Goal: Task Accomplishment & Management: Use online tool/utility

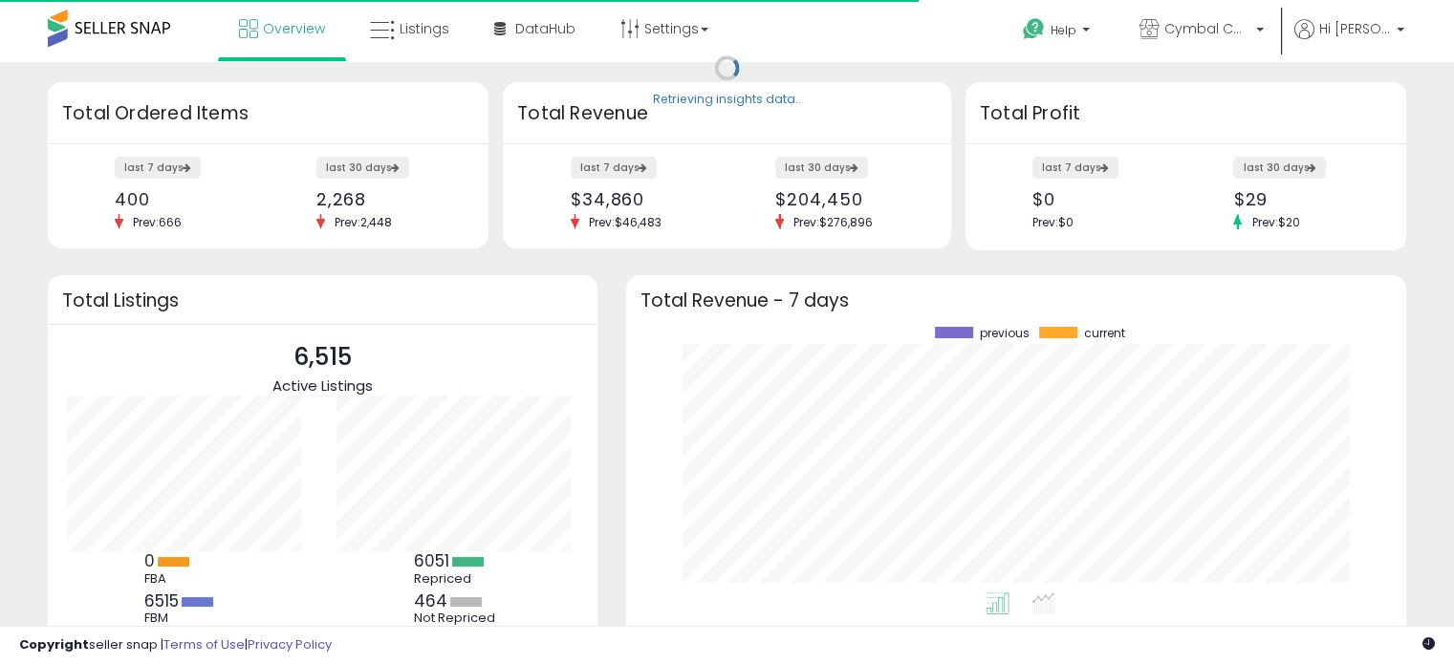
scroll to position [265, 742]
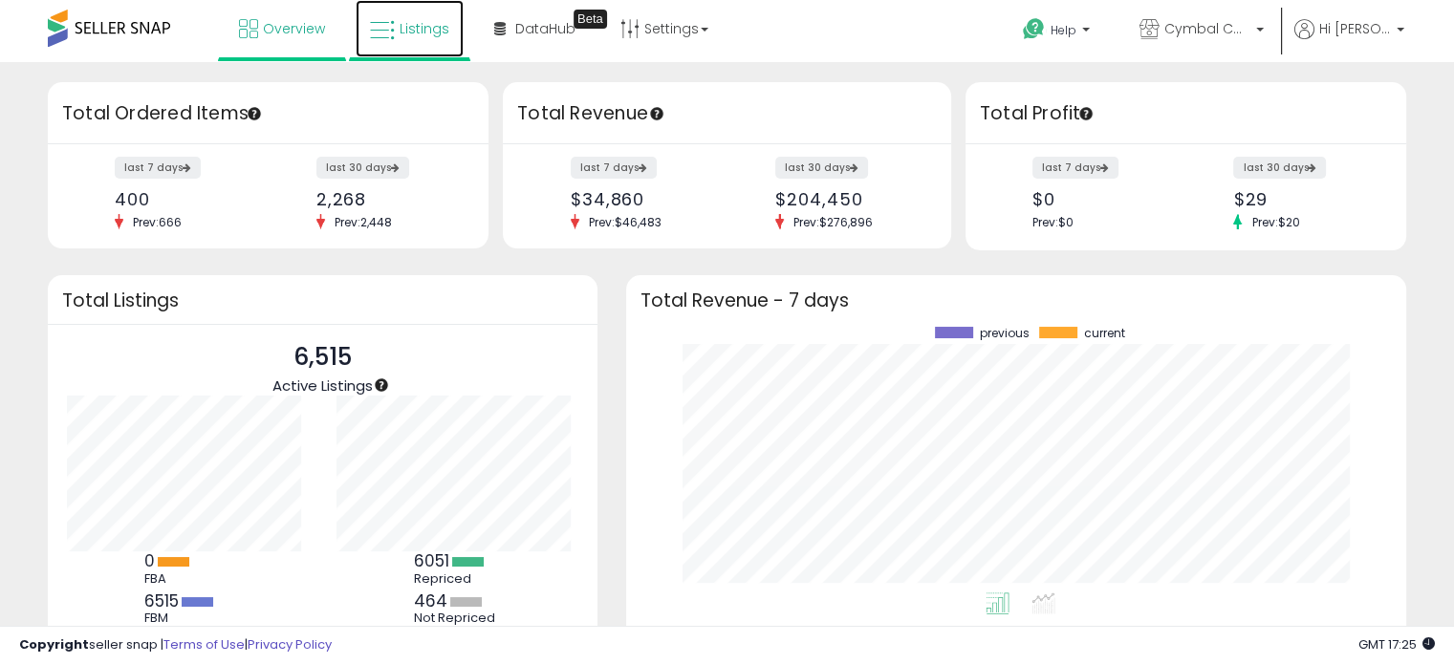
click at [402, 41] on link "Listings" at bounding box center [410, 28] width 108 height 57
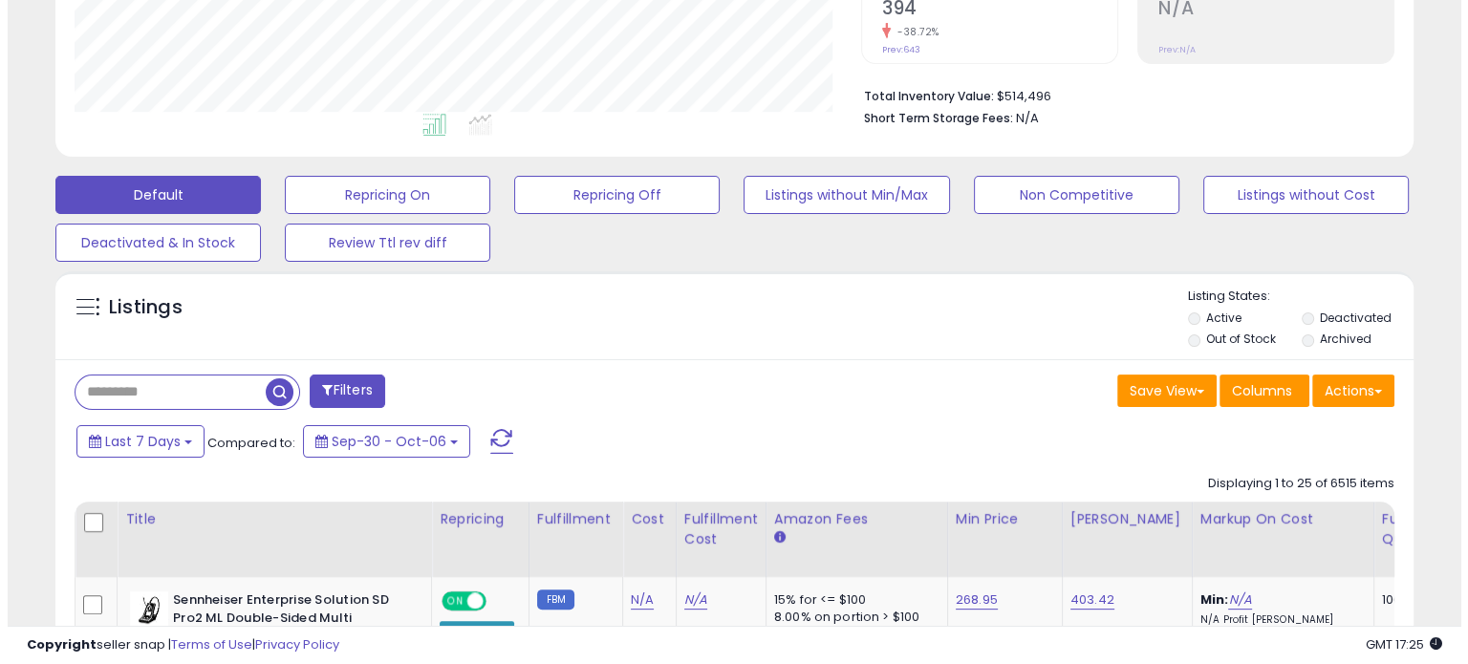
scroll to position [478, 0]
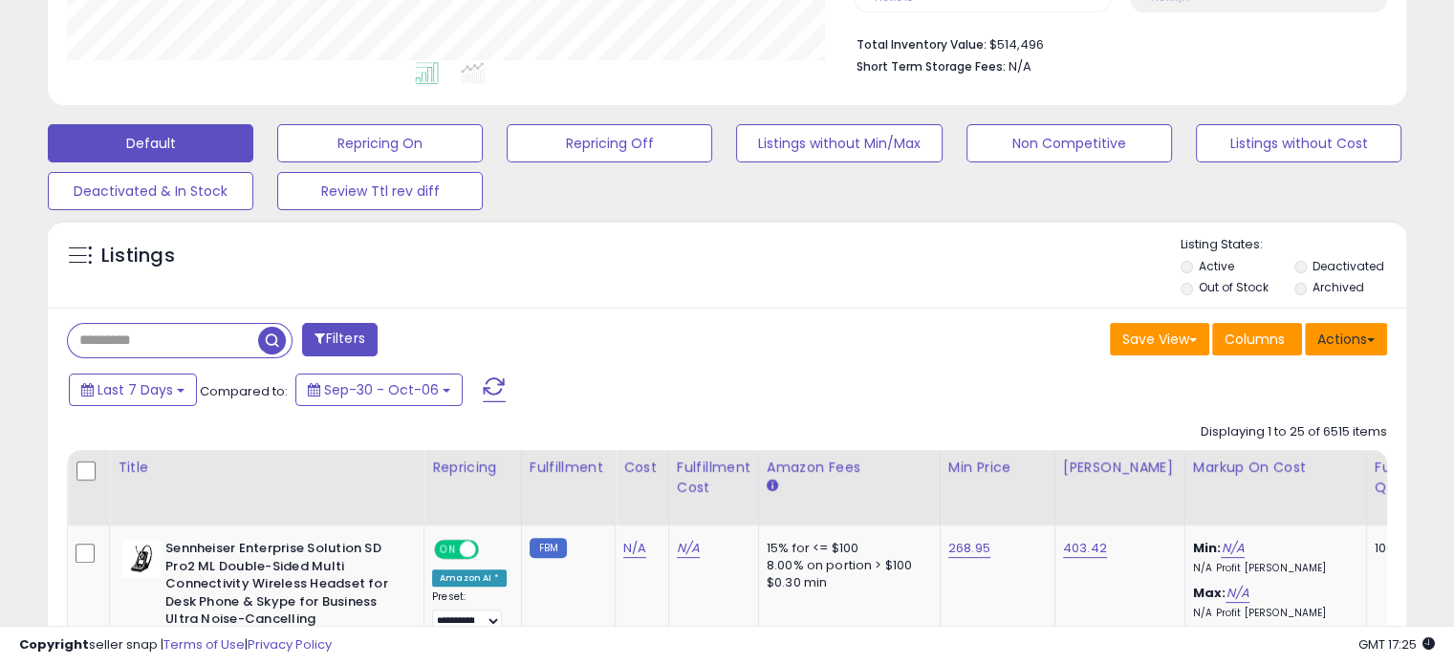
click at [1346, 338] on button "Actions" at bounding box center [1346, 339] width 82 height 32
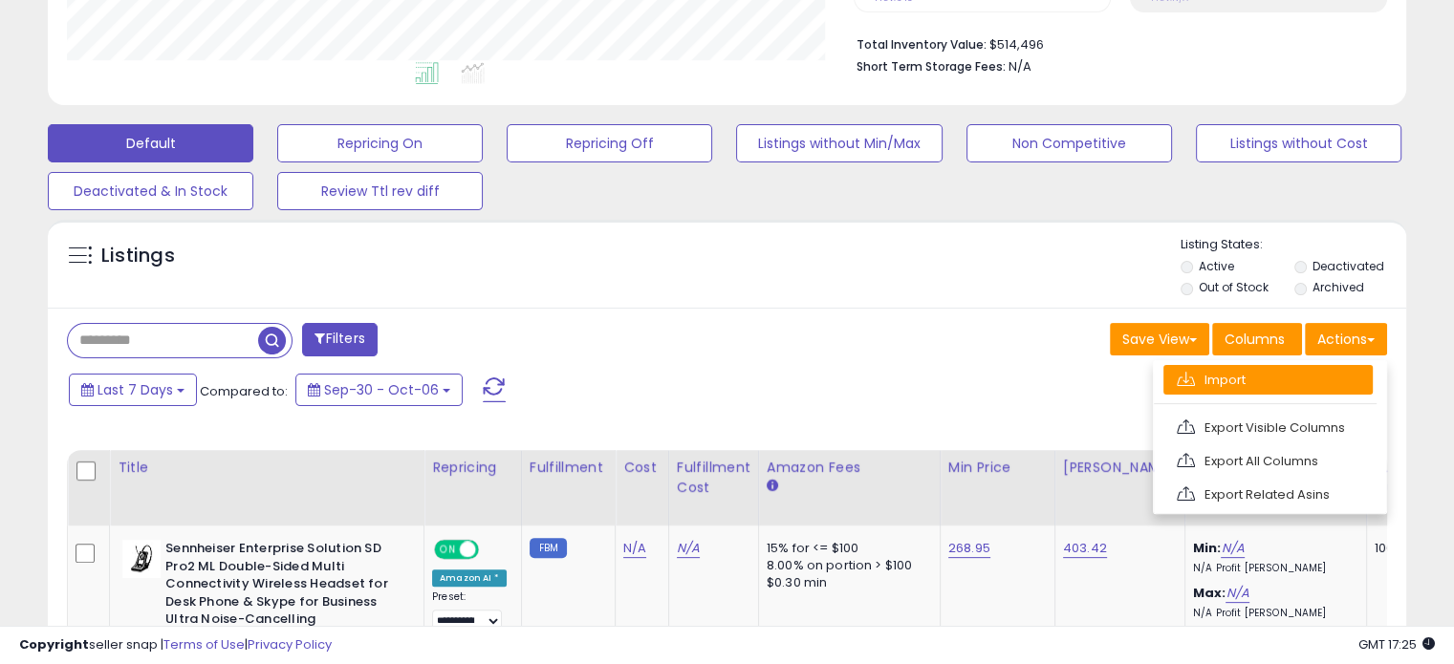
click at [1269, 368] on link "Import" at bounding box center [1267, 380] width 209 height 30
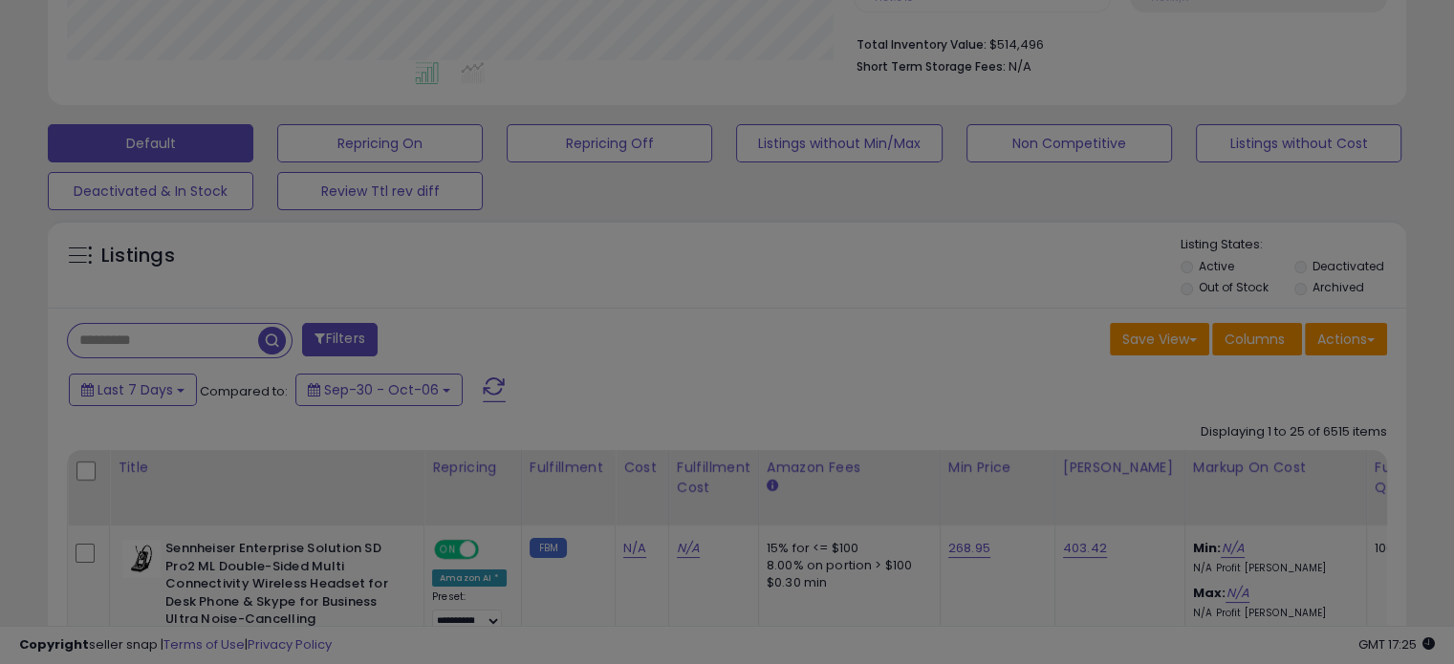
scroll to position [391, 795]
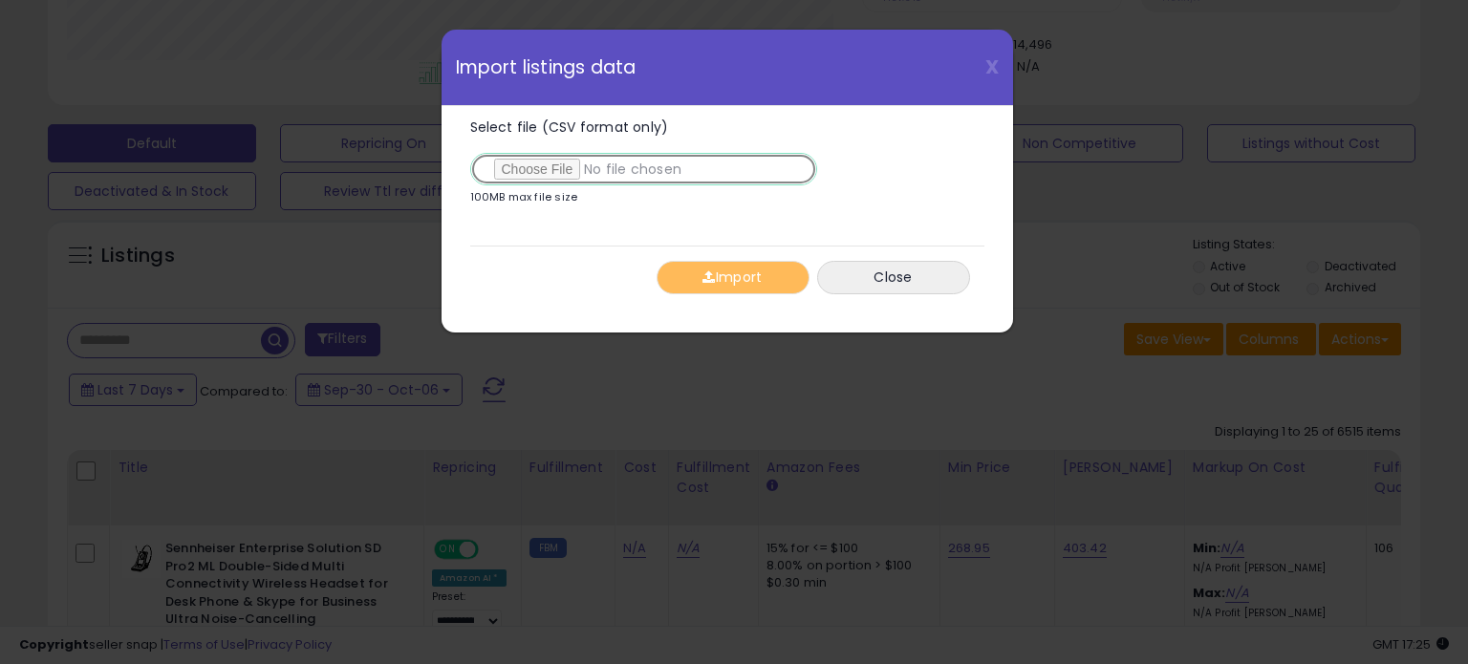
click at [561, 165] on input "Select file (CSV format only)" at bounding box center [643, 169] width 347 height 32
type input "**********"
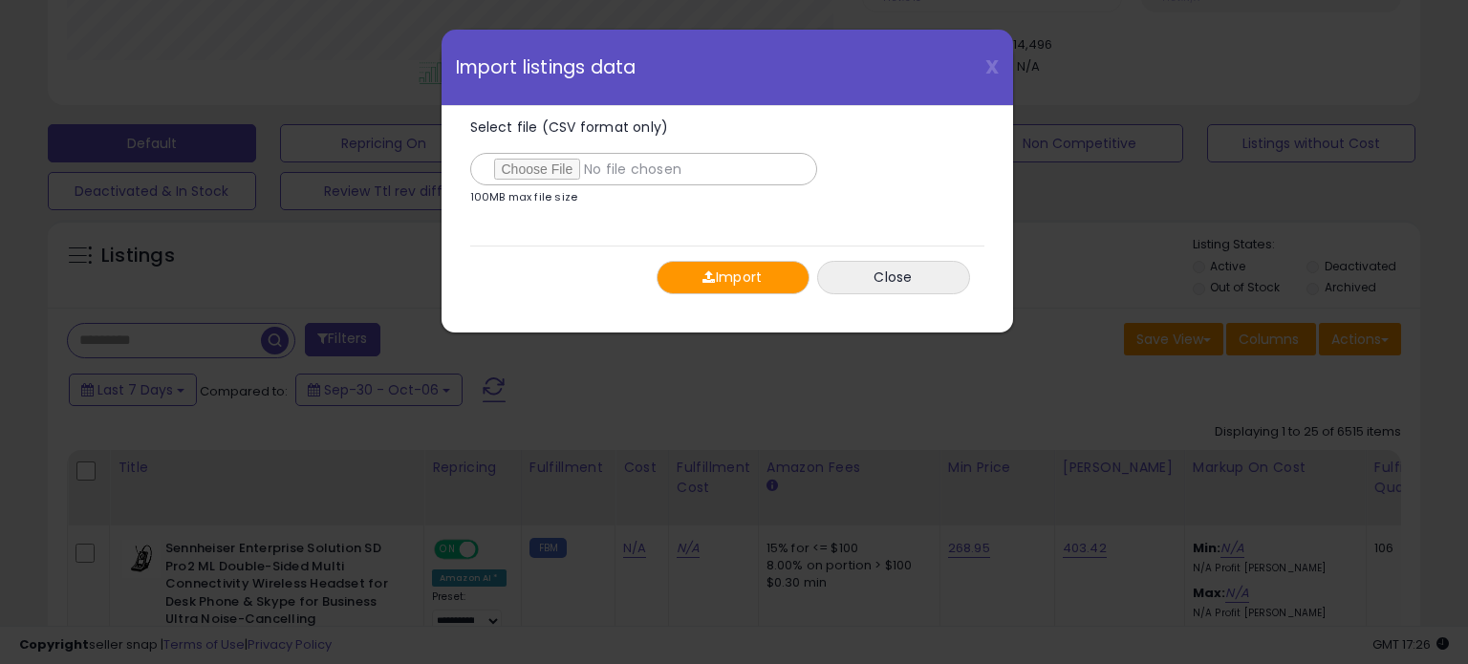
click at [707, 270] on span "button" at bounding box center [708, 276] width 12 height 13
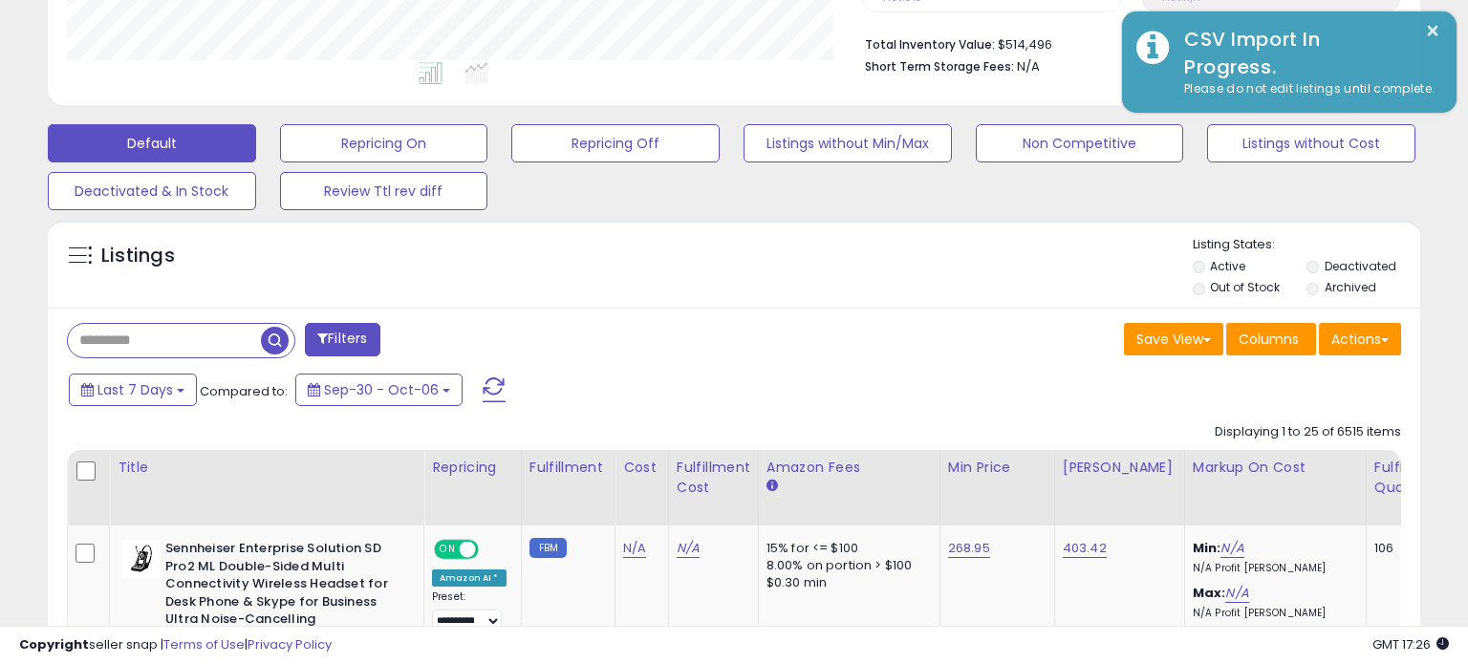
scroll to position [955291, 954896]
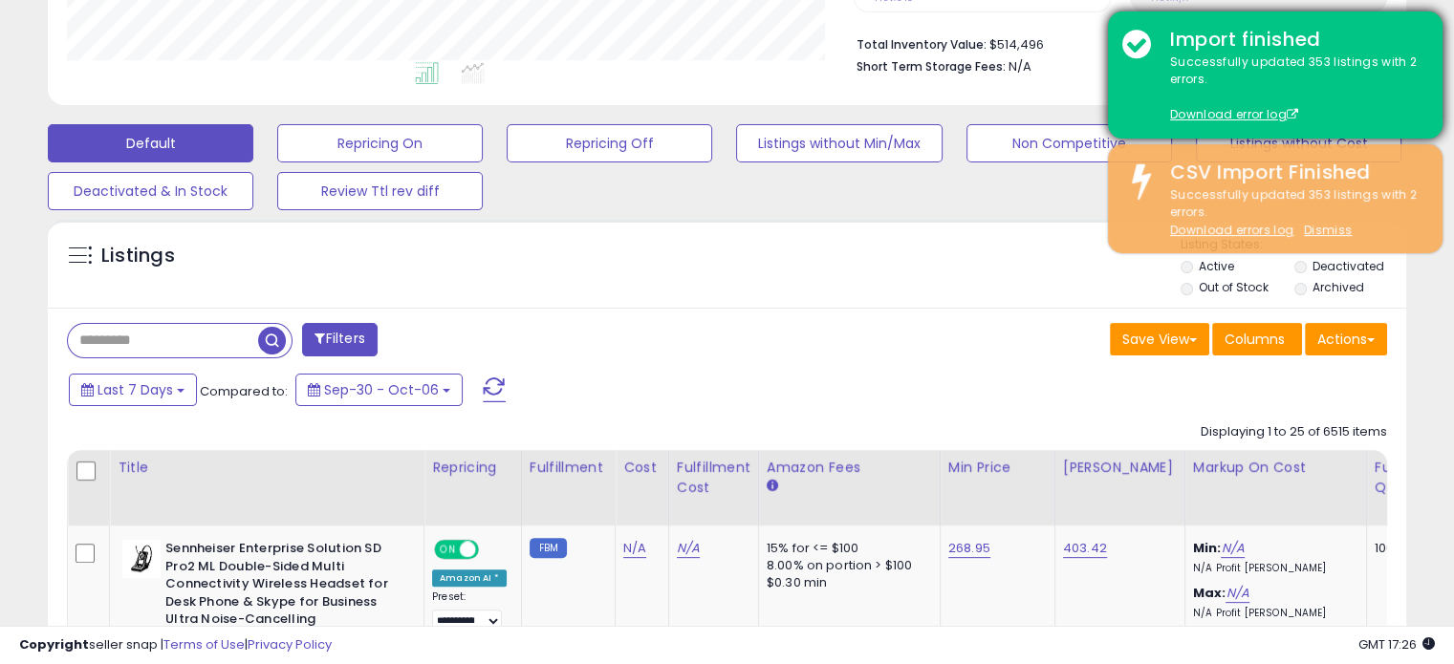
click at [1424, 34] on div "Import finished" at bounding box center [1291, 40] width 272 height 28
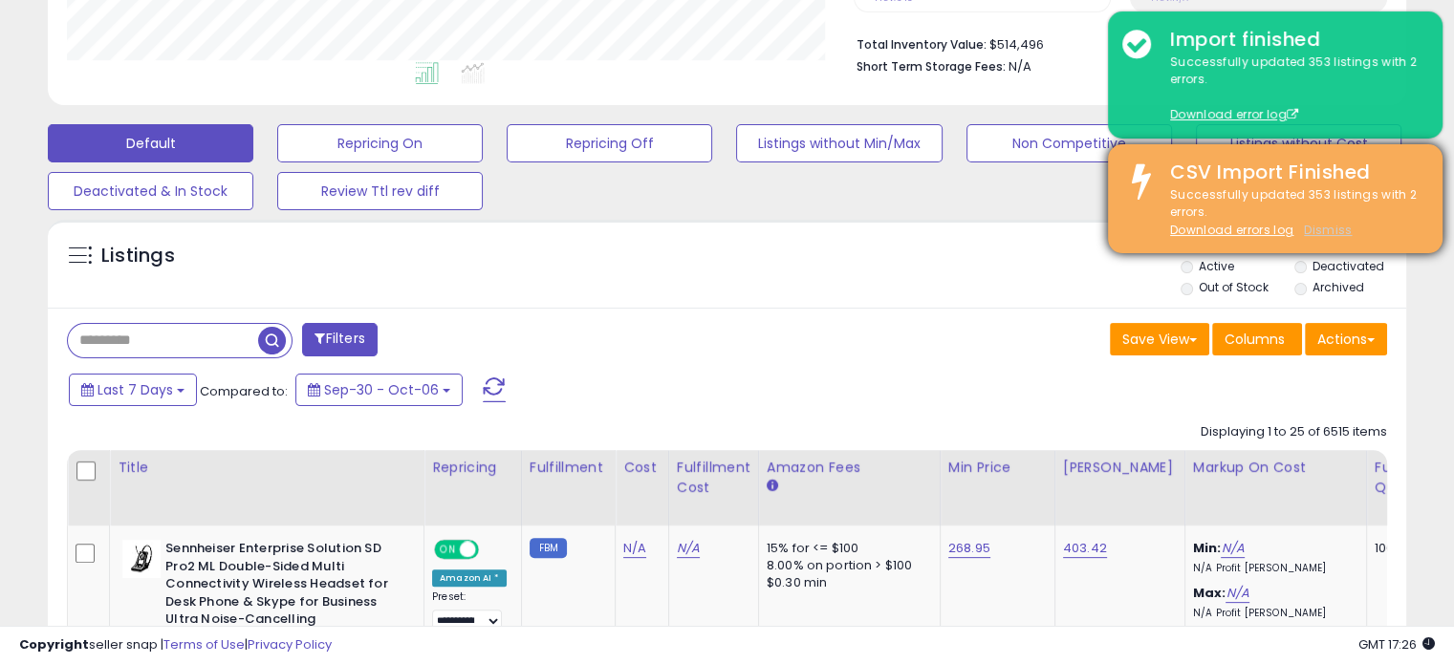
click at [1334, 226] on u "Dismiss" at bounding box center [1328, 230] width 48 height 16
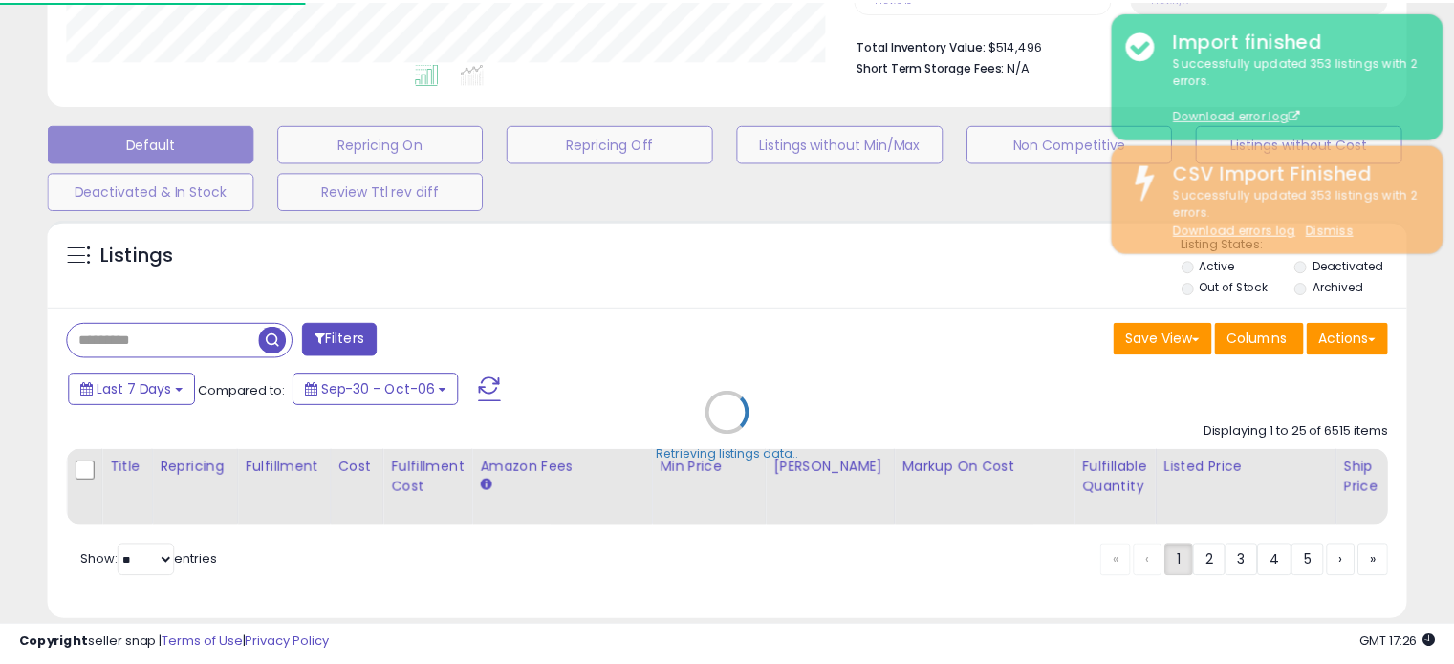
scroll to position [391, 795]
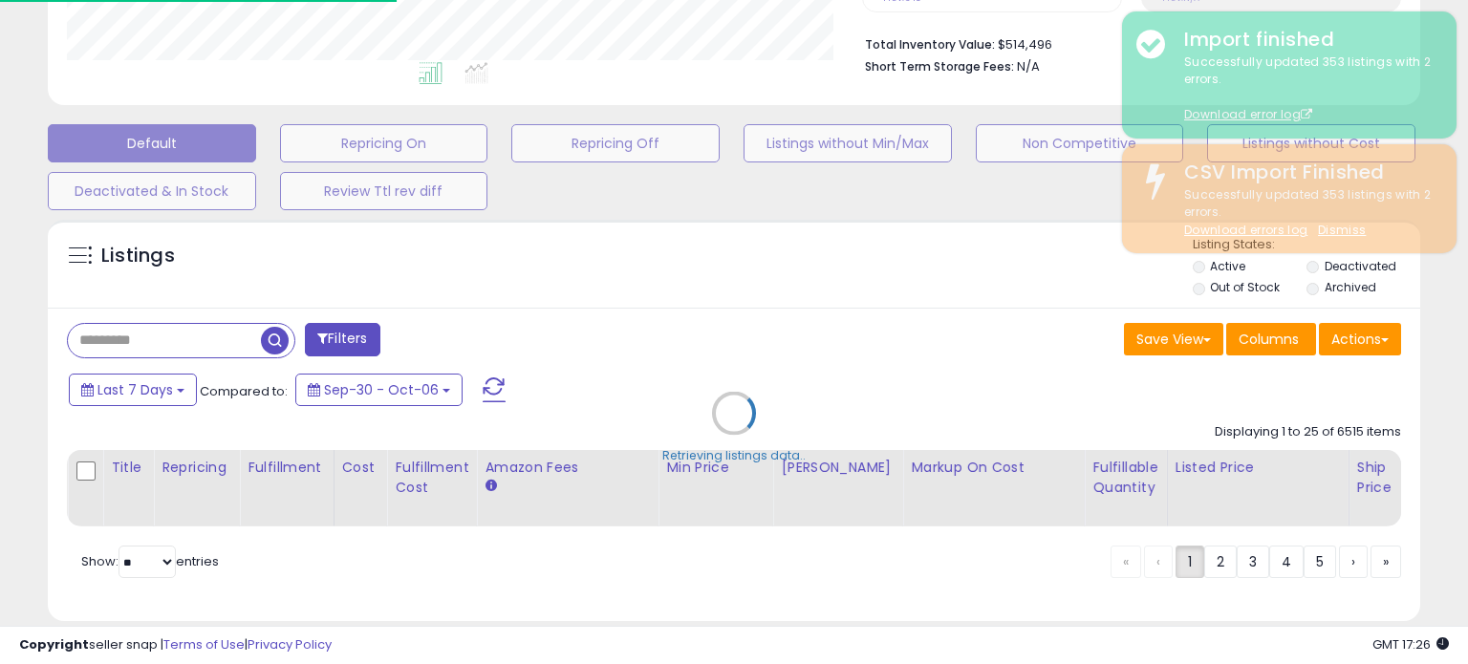
click at [767, 229] on div "Retrieving listings data.." at bounding box center [733, 427] width 1401 height 435
